Goal: Information Seeking & Learning: Compare options

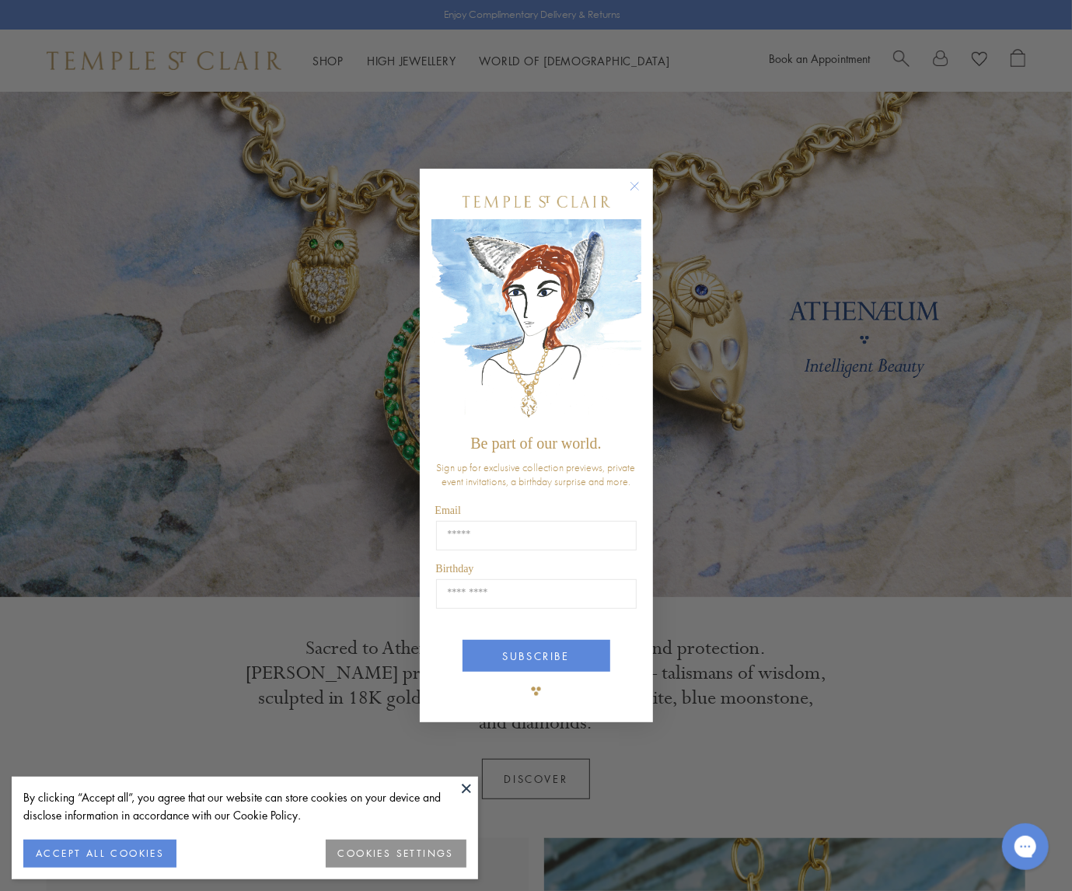
click at [634, 185] on icon "Close dialog" at bounding box center [634, 186] width 19 height 19
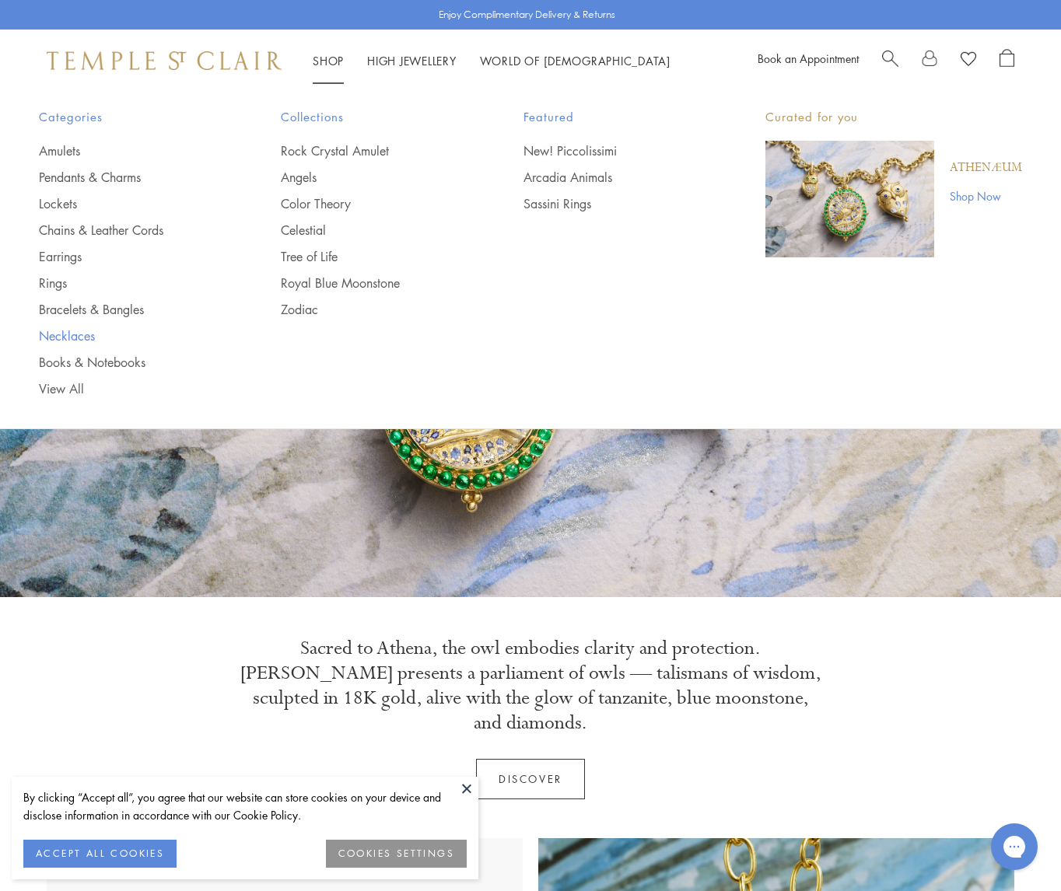
click at [56, 334] on link "Necklaces" at bounding box center [129, 335] width 180 height 17
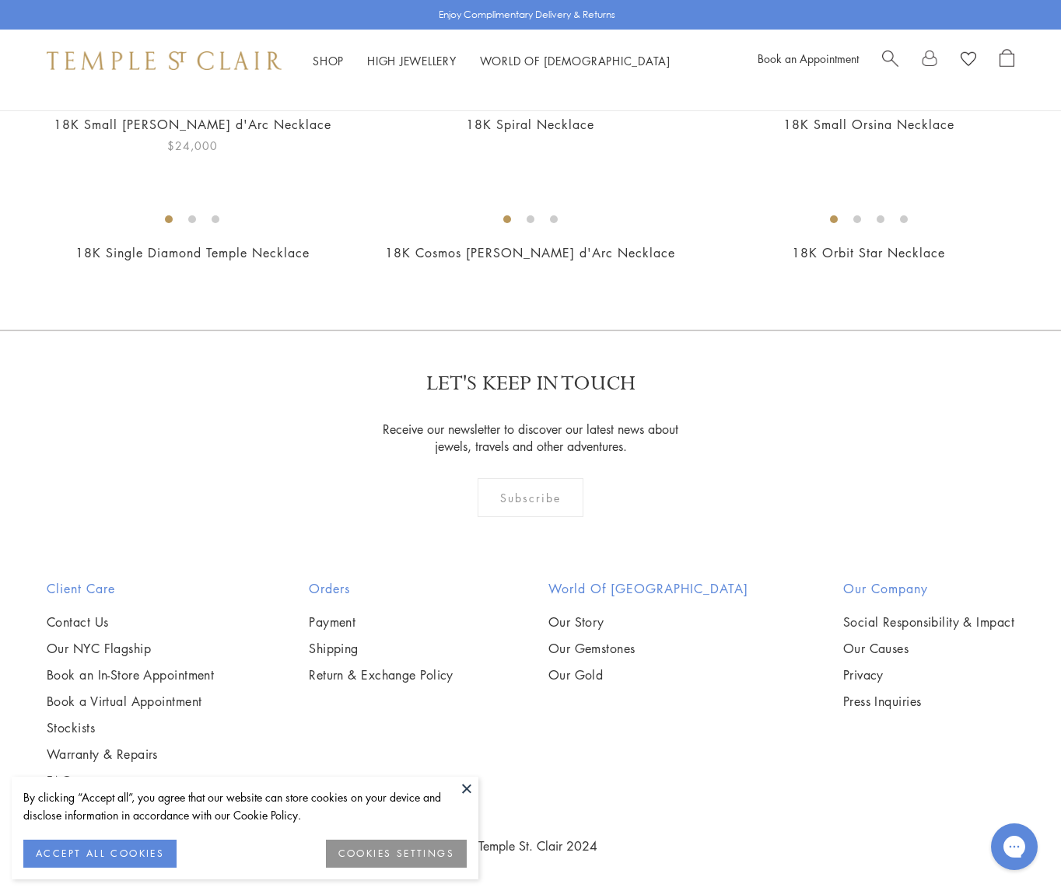
scroll to position [5054, 0]
click at [0, 0] on img at bounding box center [0, 0] width 0 height 0
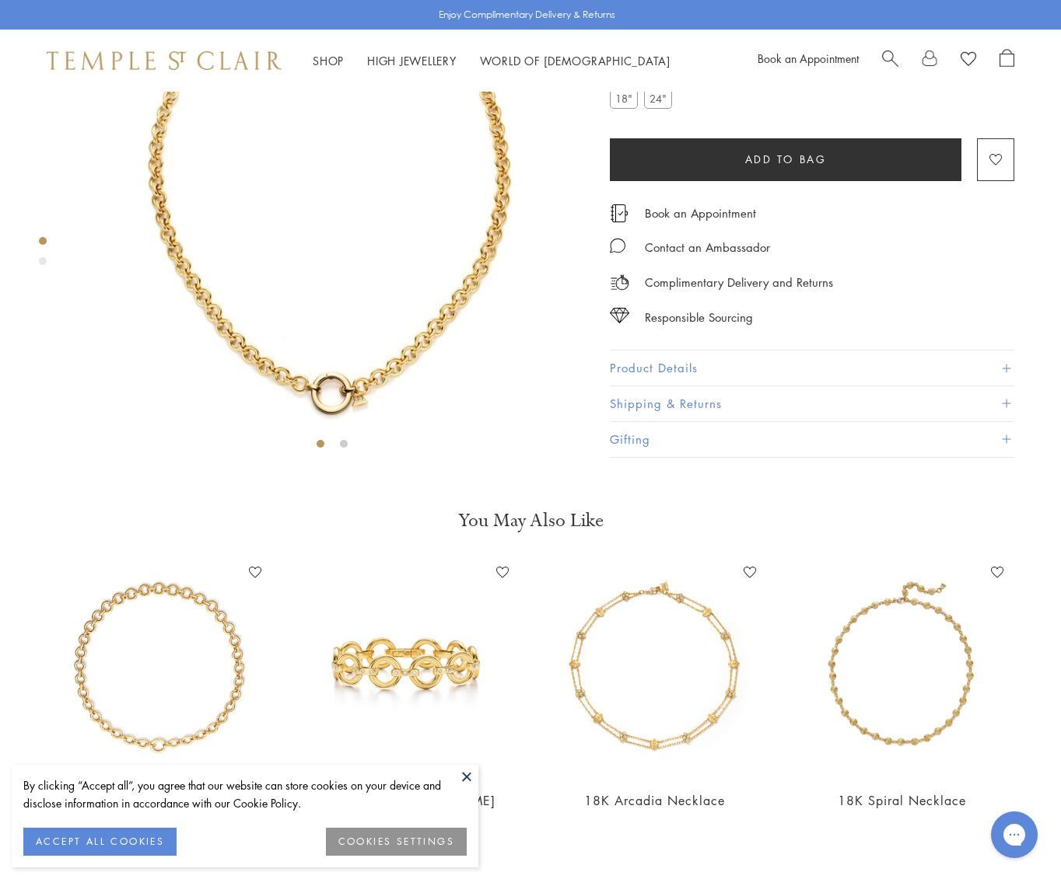
scroll to position [92, 0]
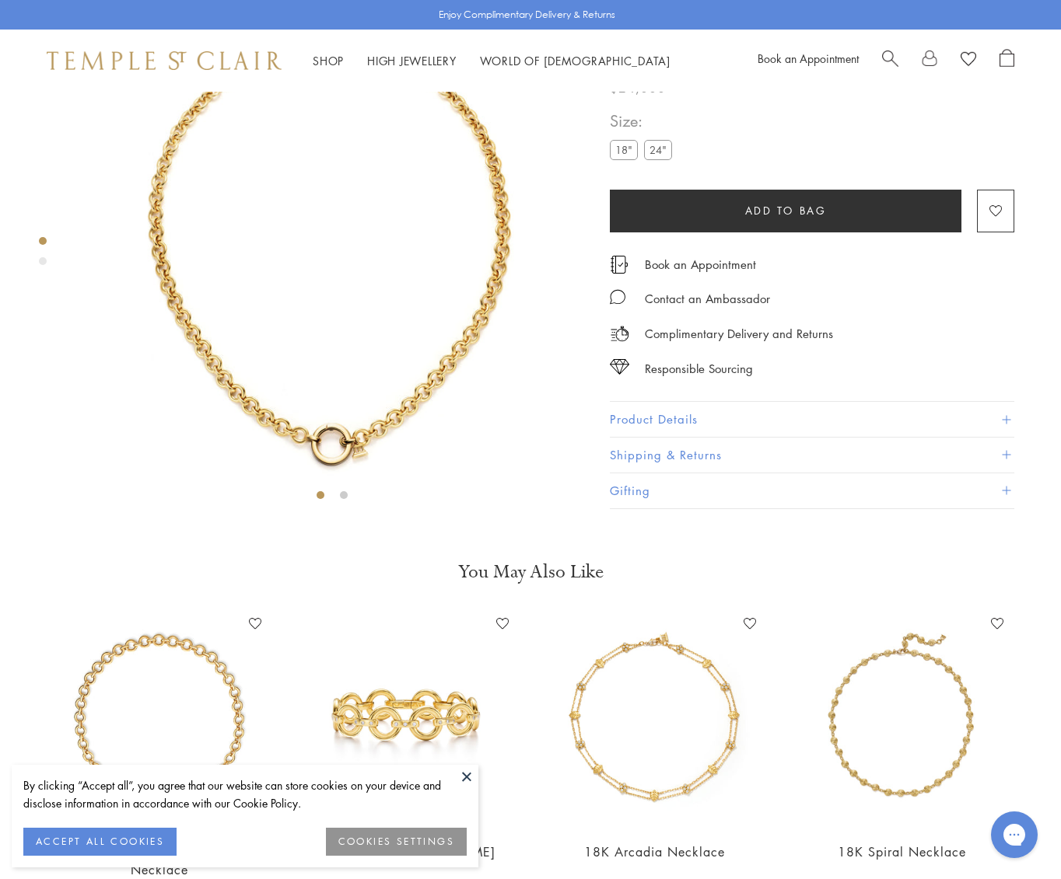
click at [675, 437] on button "Product Details" at bounding box center [812, 419] width 404 height 35
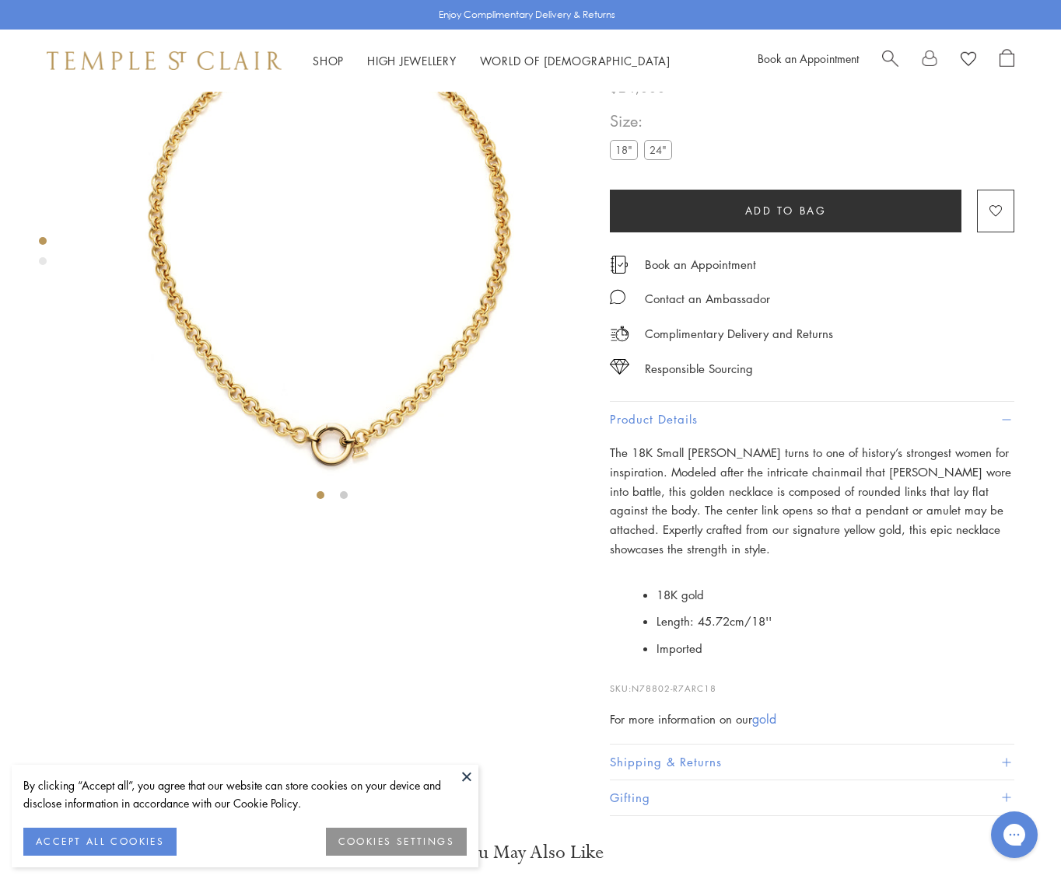
click at [391, 379] on img at bounding box center [332, 254] width 509 height 509
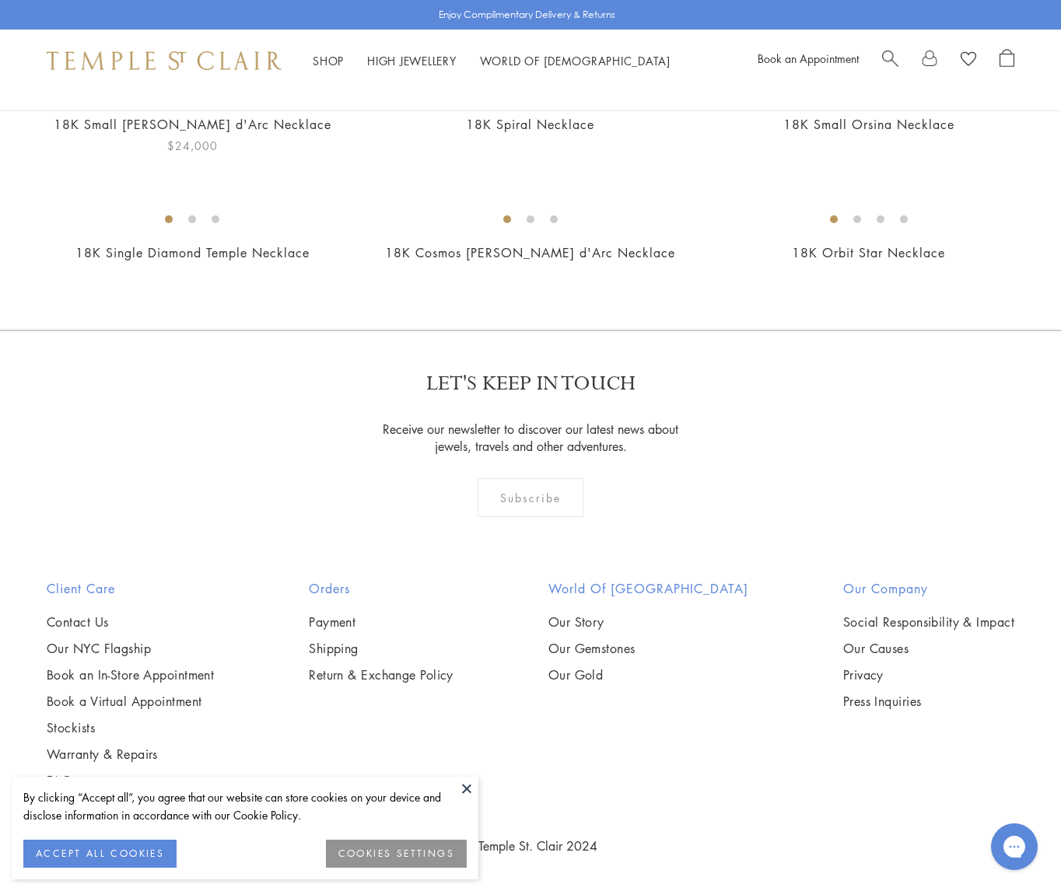
scroll to position [5053, 0]
click at [0, 0] on img at bounding box center [0, 0] width 0 height 0
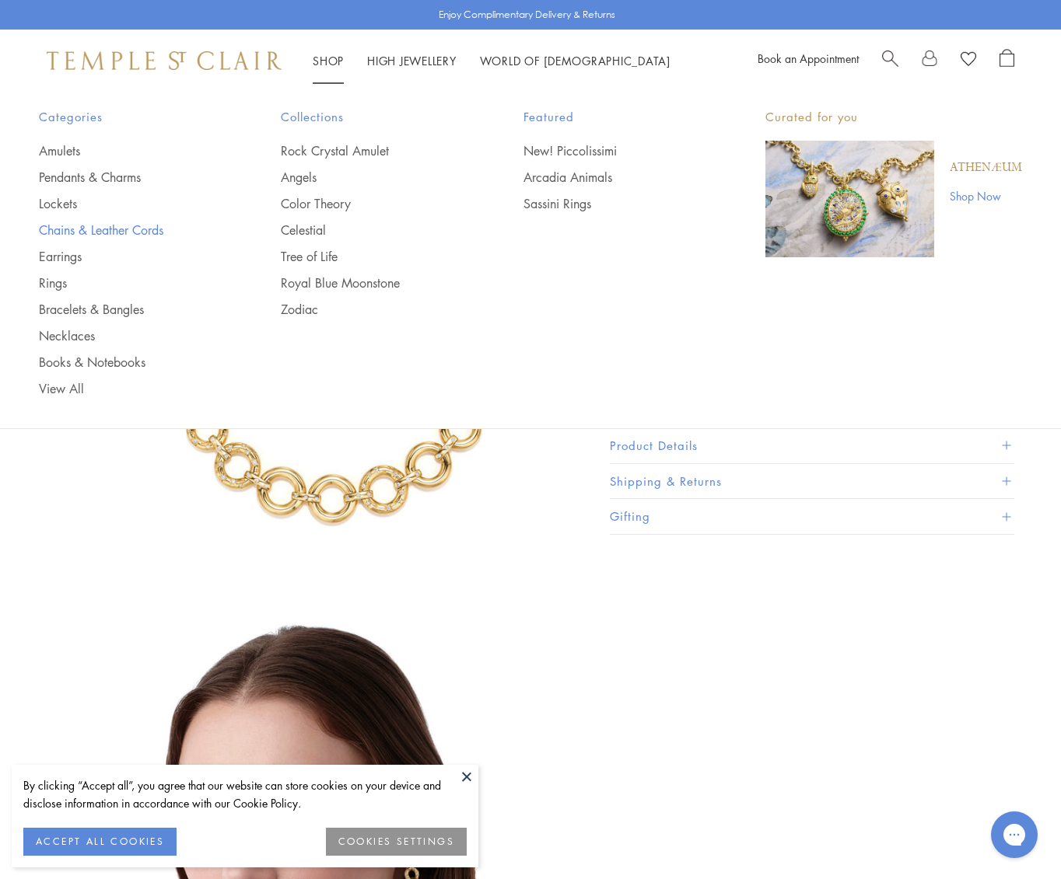
click at [100, 225] on link "Chains & Leather Cords" at bounding box center [129, 230] width 180 height 17
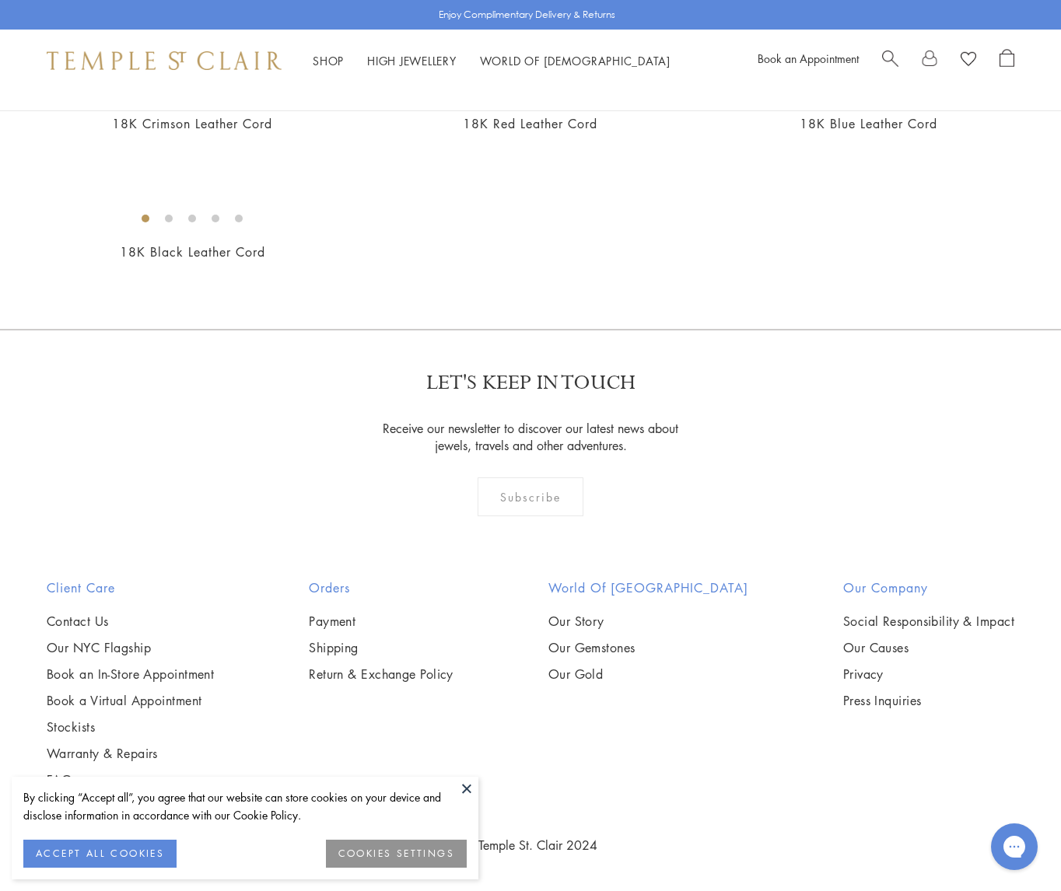
scroll to position [2410, 0]
click at [0, 0] on img at bounding box center [0, 0] width 0 height 0
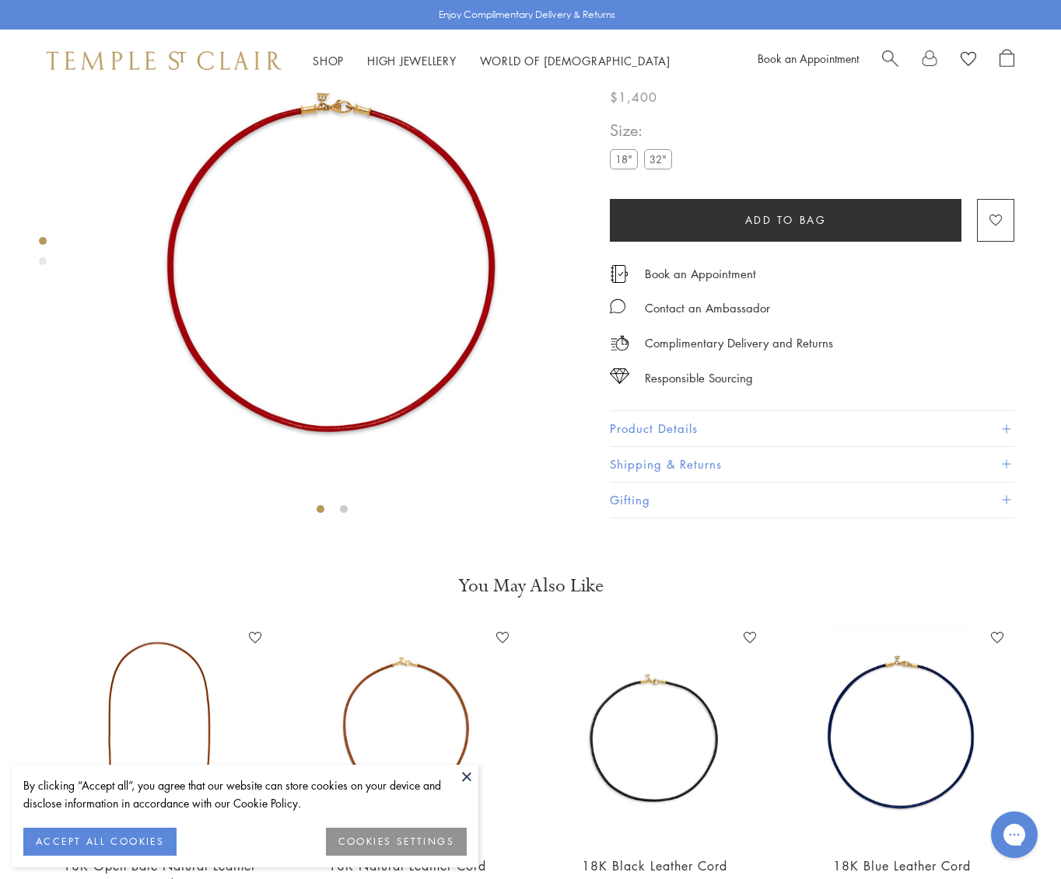
scroll to position [14, 0]
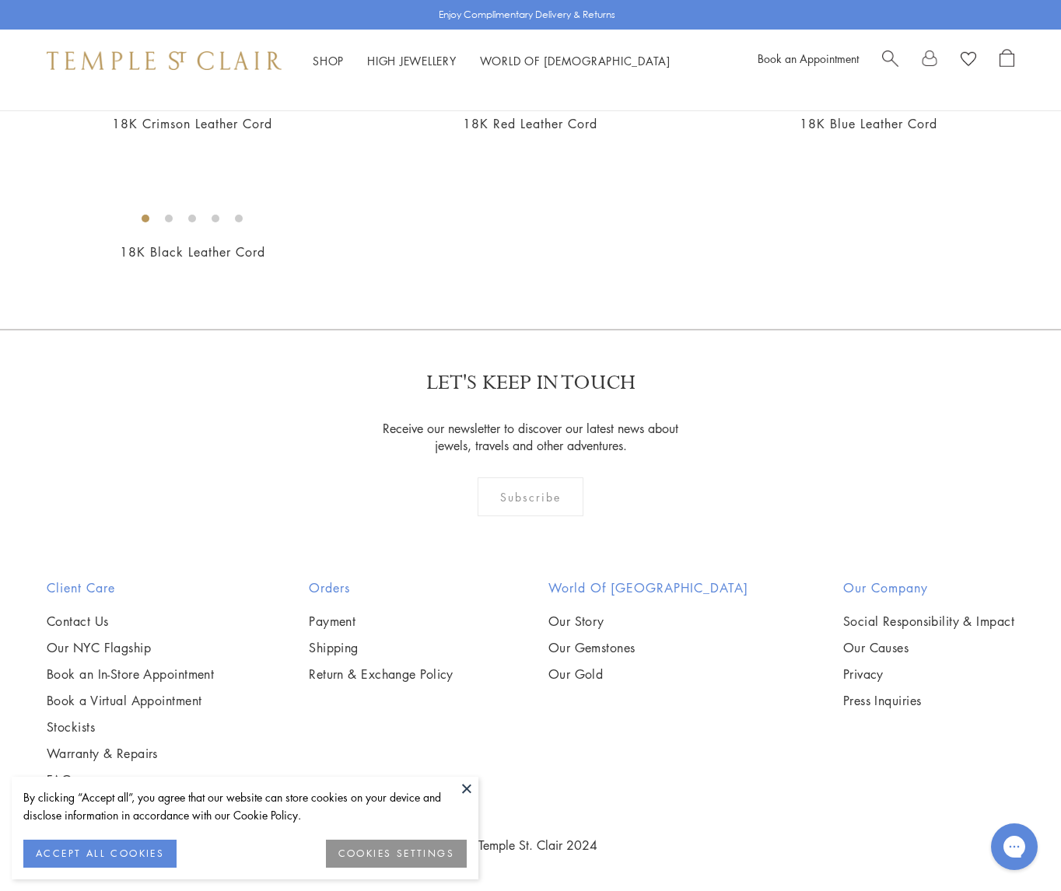
scroll to position [1166, 0]
click at [0, 0] on img at bounding box center [0, 0] width 0 height 0
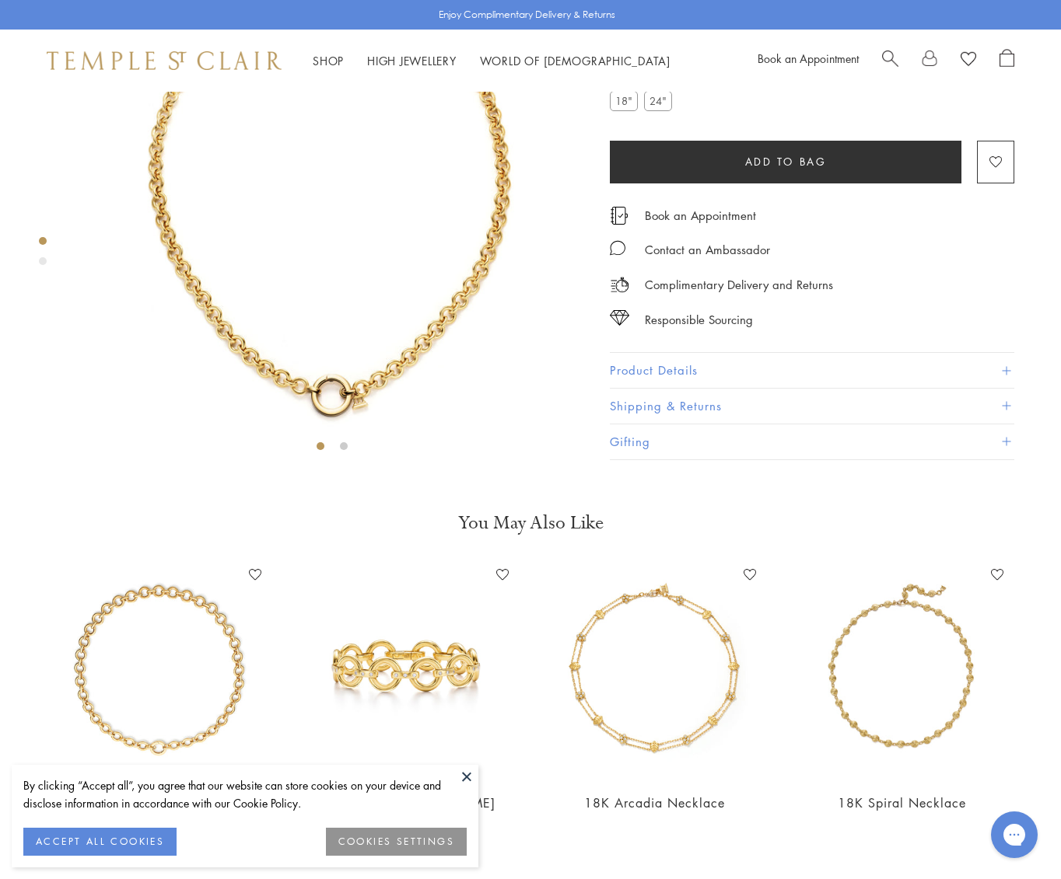
scroll to position [9, 0]
